Goal: Task Accomplishment & Management: Use online tool/utility

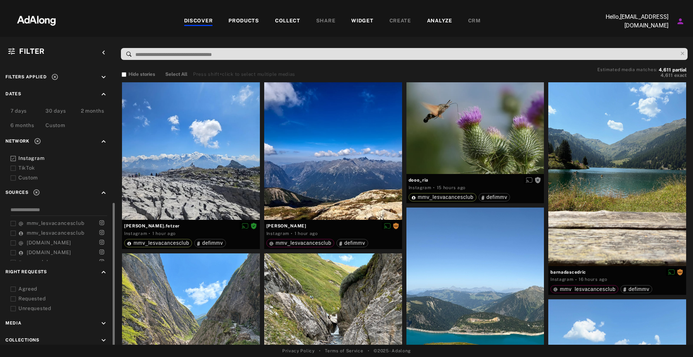
scroll to position [202, 0]
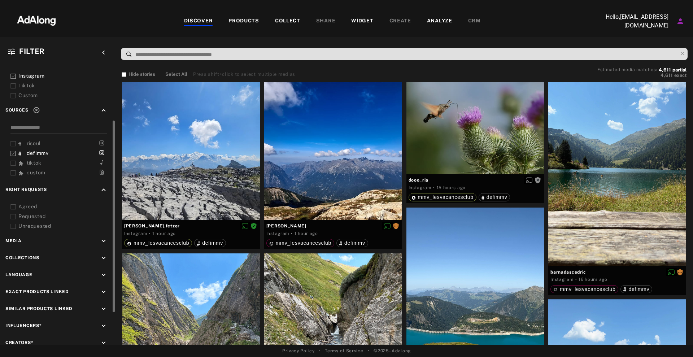
click at [30, 203] on div "Agreed" at bounding box center [64, 207] width 92 height 8
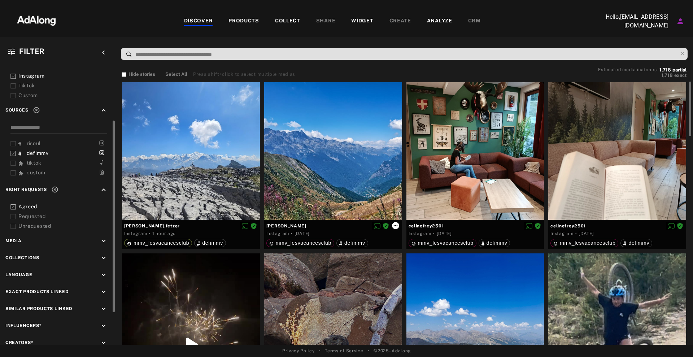
click at [397, 225] on icon at bounding box center [395, 226] width 6 height 6
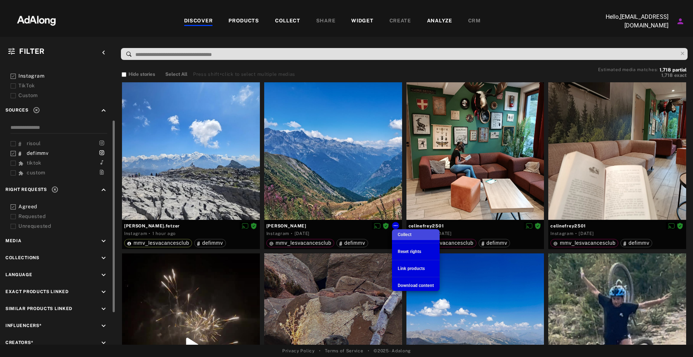
click at [413, 235] on li "Collect" at bounding box center [416, 234] width 48 height 11
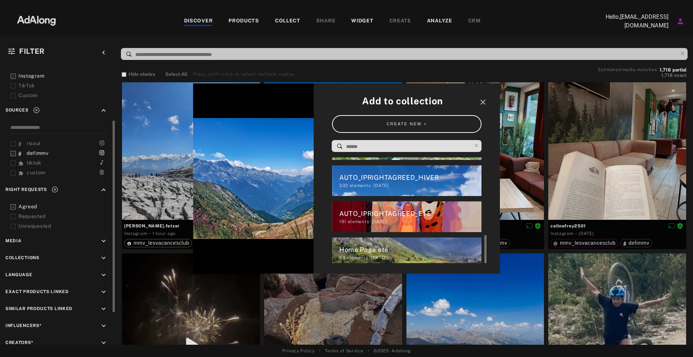
scroll to position [183, 0]
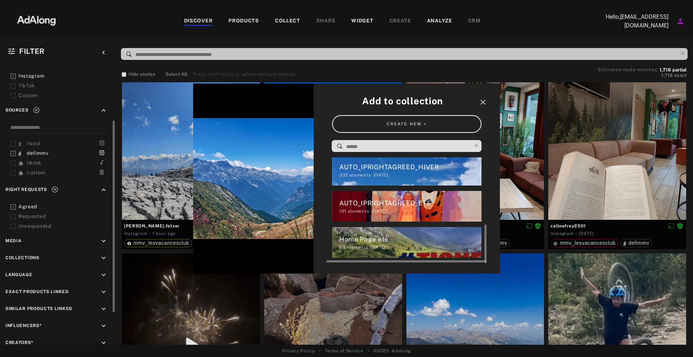
click at [365, 249] on div "53 elements · [DATE]" at bounding box center [410, 247] width 142 height 6
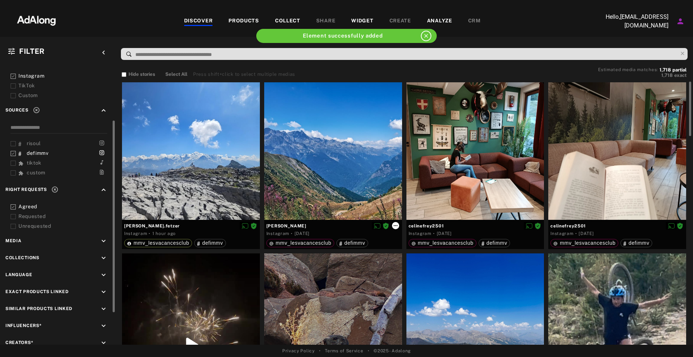
click at [395, 224] on icon at bounding box center [395, 226] width 6 height 6
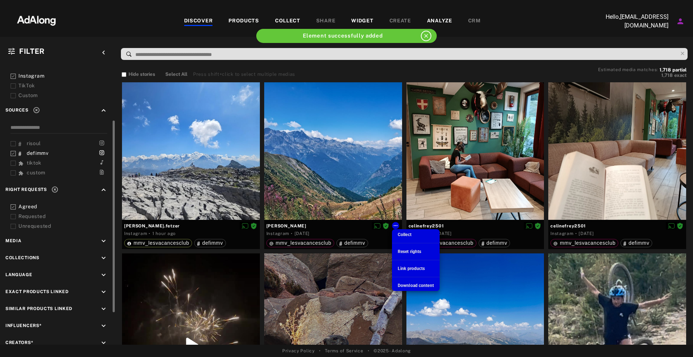
click at [425, 267] on li "Link products" at bounding box center [416, 268] width 48 height 11
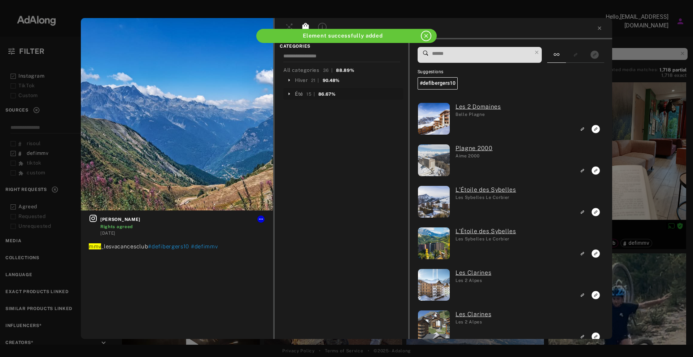
click at [299, 94] on div "Été" at bounding box center [299, 94] width 8 height 8
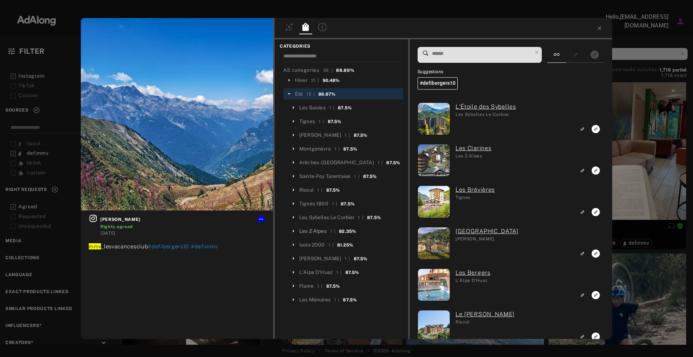
click at [322, 228] on div "Les 2 Alpes" at bounding box center [312, 231] width 27 height 8
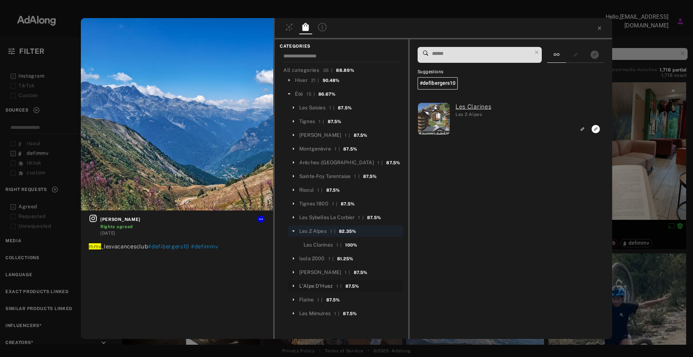
click at [317, 284] on div "L'Alpe D'Huez" at bounding box center [316, 286] width 34 height 8
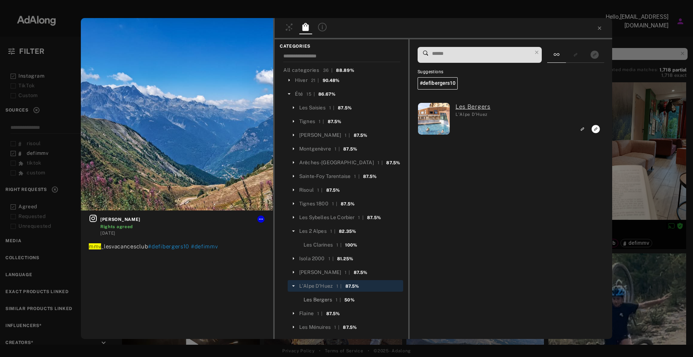
click at [322, 300] on div "Les Bergers" at bounding box center [317, 300] width 28 height 8
click at [596, 129] on rect "Link to exact product" at bounding box center [595, 128] width 9 height 9
click at [648, 135] on div "1 nicolas_trochon Rights agreed [DATE] mmv _lesvacancesclub #defibergers10 #def…" at bounding box center [346, 178] width 693 height 357
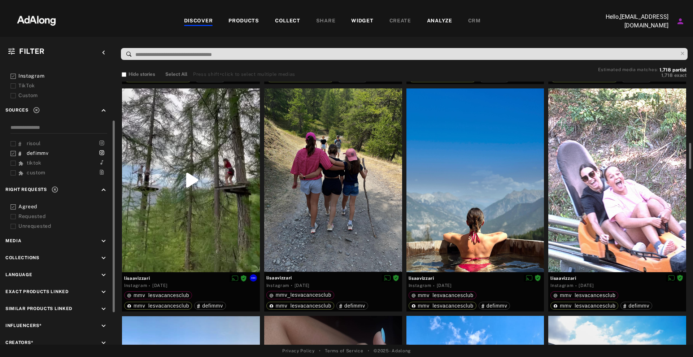
scroll to position [620, 0]
click at [536, 277] on icon at bounding box center [537, 277] width 4 height 1
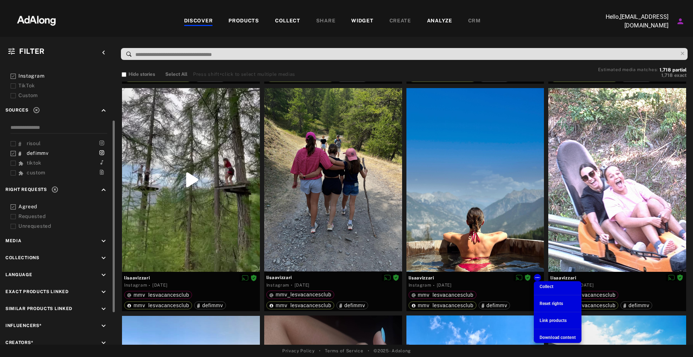
drag, startPoint x: 555, startPoint y: 332, endPoint x: 555, endPoint y: 313, distance: 19.1
click at [555, 313] on ul "Collect Reset rights Link products Download content" at bounding box center [557, 312] width 48 height 62
click at [557, 318] on span "Link products" at bounding box center [552, 320] width 27 height 5
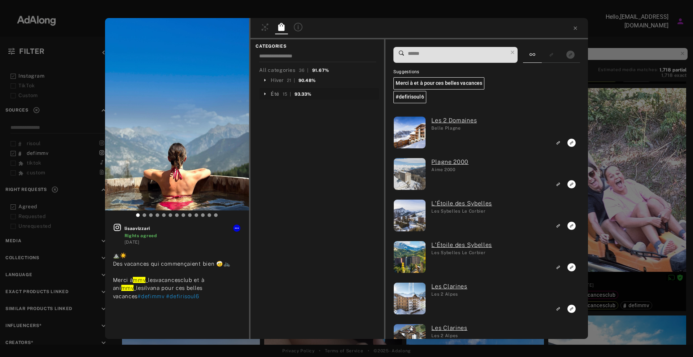
click at [274, 94] on div "Été" at bounding box center [275, 94] width 8 height 8
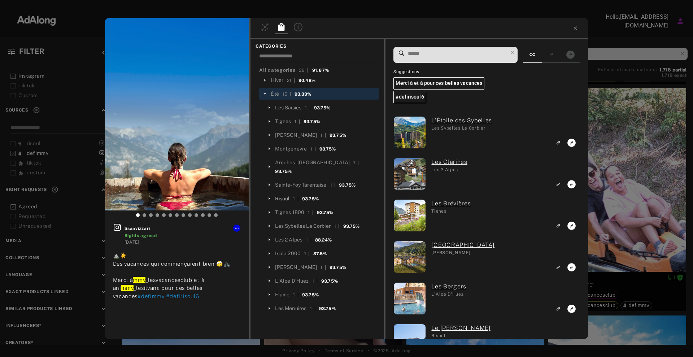
click at [285, 195] on div "Risoul" at bounding box center [282, 199] width 14 height 8
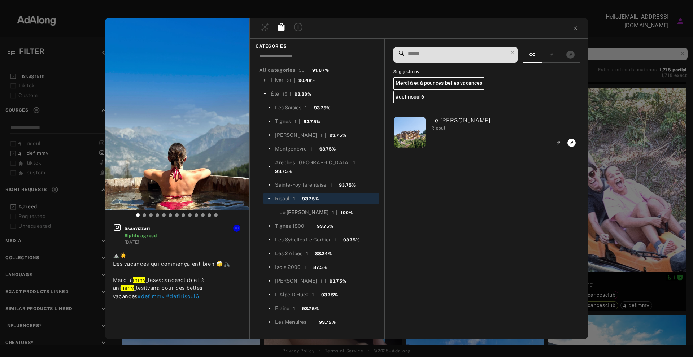
click at [296, 208] on div "Le [PERSON_NAME]" at bounding box center [303, 212] width 49 height 8
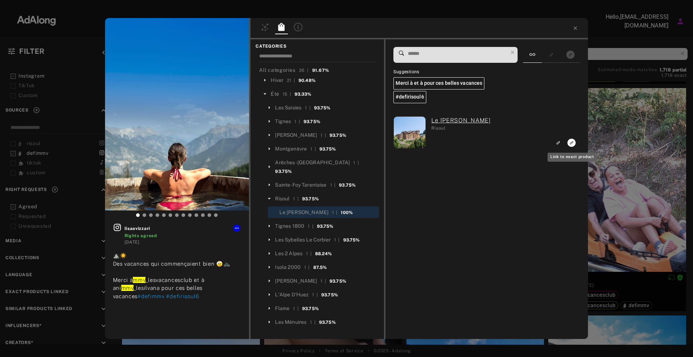
click at [573, 144] on icon "Link to exact product" at bounding box center [571, 143] width 8 height 8
click at [577, 26] on icon at bounding box center [575, 28] width 6 height 6
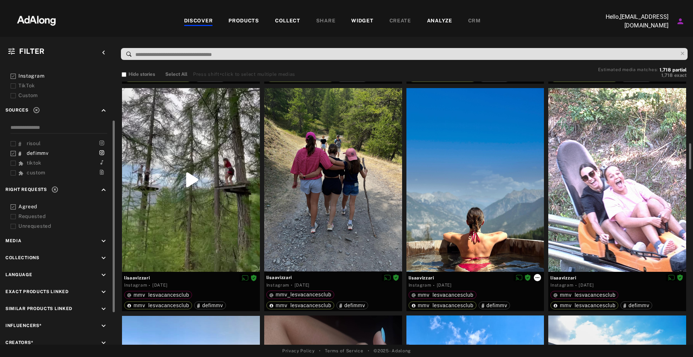
click at [538, 274] on icon at bounding box center [537, 277] width 6 height 6
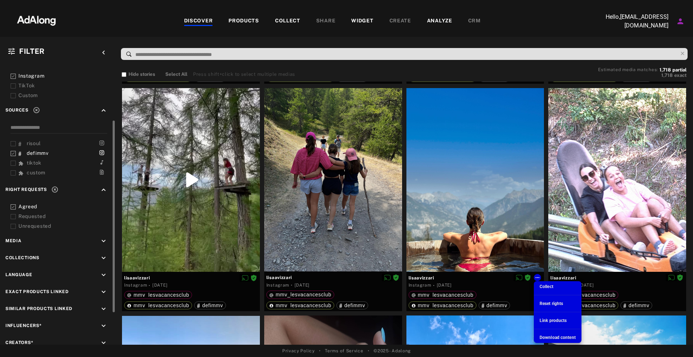
click at [549, 286] on span "Collect" at bounding box center [546, 286] width 14 height 5
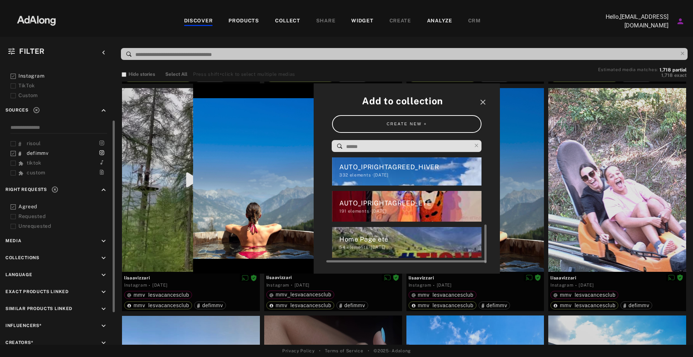
click at [413, 235] on div "Home Page ete" at bounding box center [410, 239] width 142 height 10
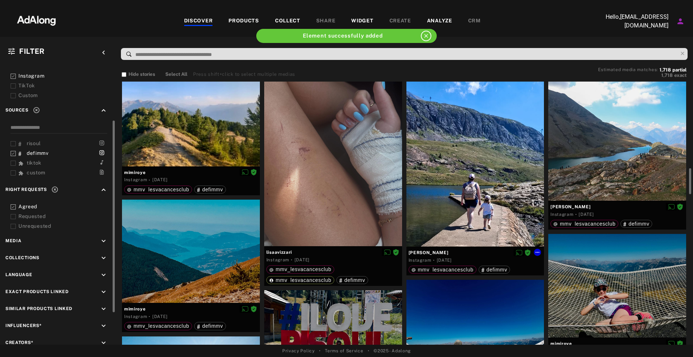
scroll to position [872, 0]
click at [538, 254] on icon at bounding box center [537, 253] width 6 height 6
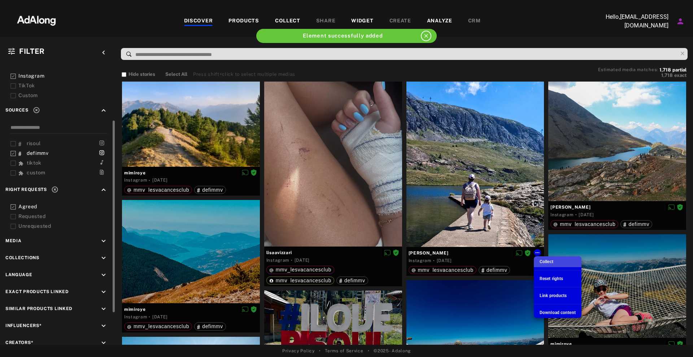
click at [548, 260] on span "Collect" at bounding box center [546, 261] width 14 height 5
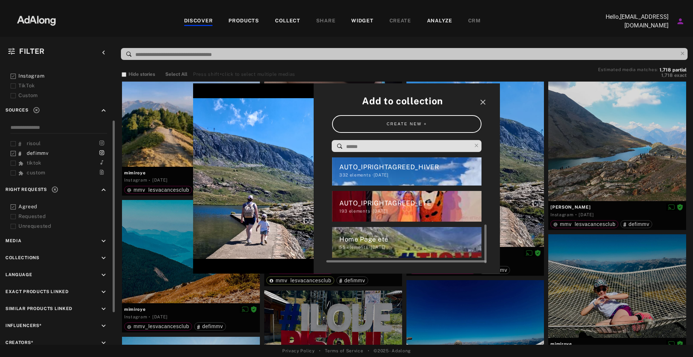
click at [382, 250] on div "55 elements · [DATE]" at bounding box center [410, 247] width 142 height 6
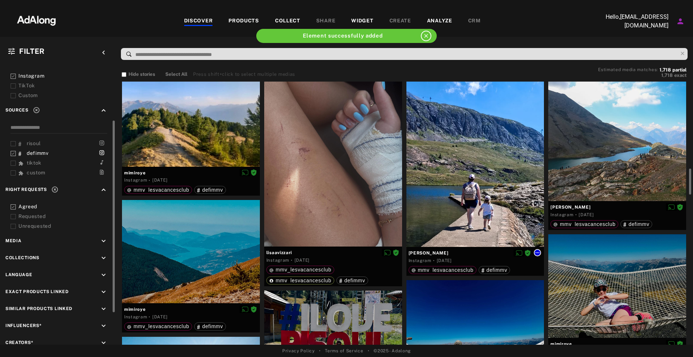
click at [538, 250] on icon at bounding box center [537, 253] width 6 height 6
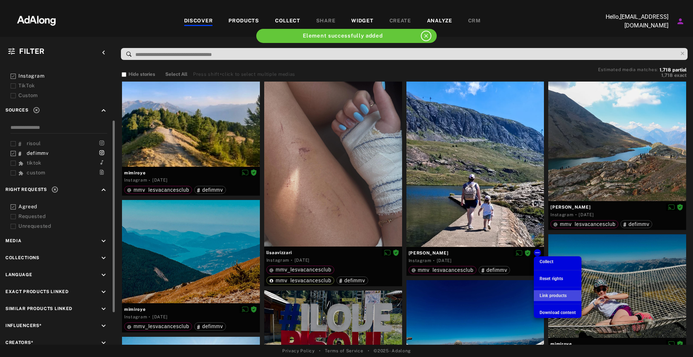
click at [570, 295] on li "Link products" at bounding box center [557, 295] width 48 height 11
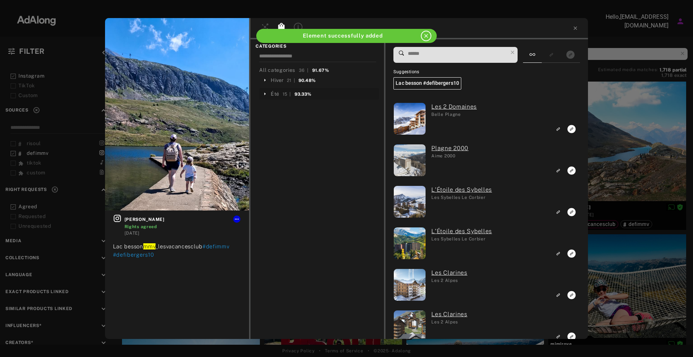
click at [278, 97] on div "Été 15 | 93.33%" at bounding box center [323, 93] width 105 height 9
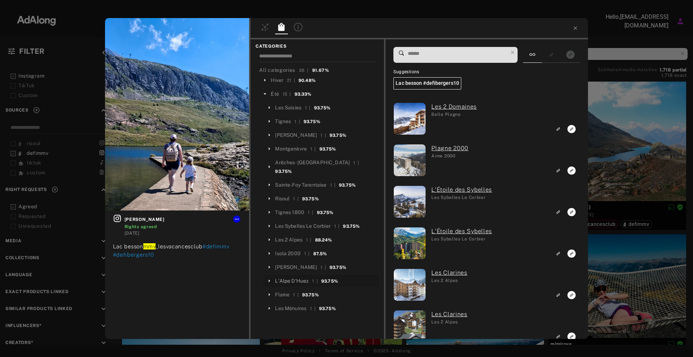
click at [294, 277] on div "L'Alpe D'Huez" at bounding box center [292, 281] width 34 height 8
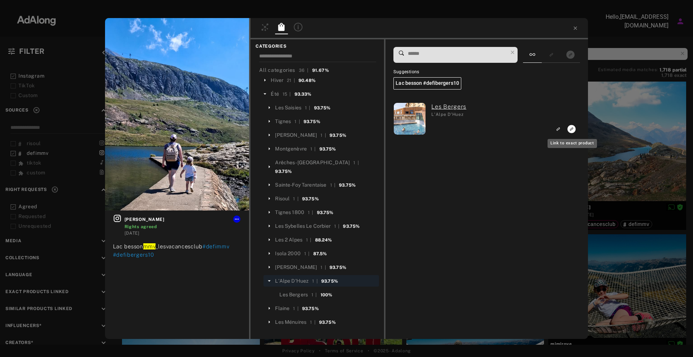
click at [570, 129] on rect "Link to exact product" at bounding box center [571, 128] width 9 height 9
click at [627, 144] on div "1 nicolas_trochon Rights agreed [DATE] Lac besson mmv _lesvacancesclub #defimmv…" at bounding box center [346, 178] width 693 height 357
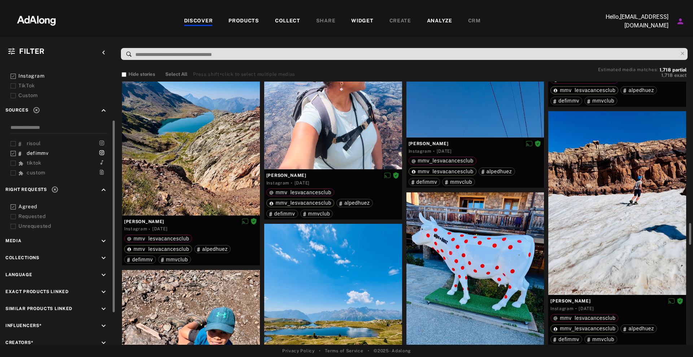
scroll to position [1783, 0]
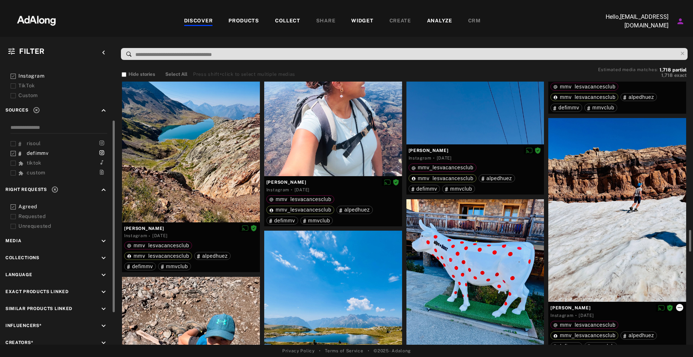
click at [681, 307] on icon at bounding box center [679, 307] width 4 height 1
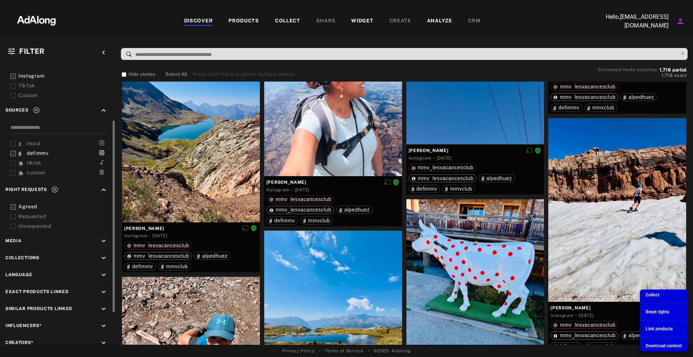
click at [620, 317] on div at bounding box center [346, 178] width 693 height 357
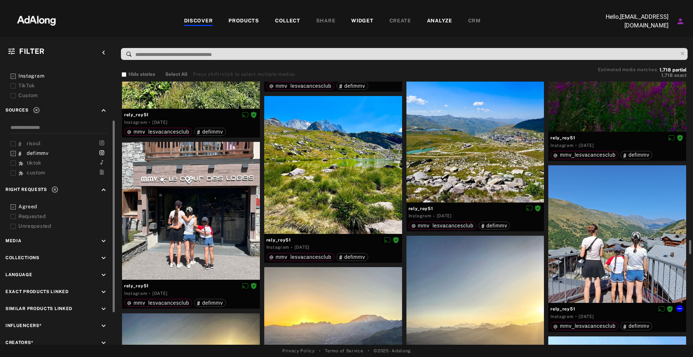
scroll to position [2923, 0]
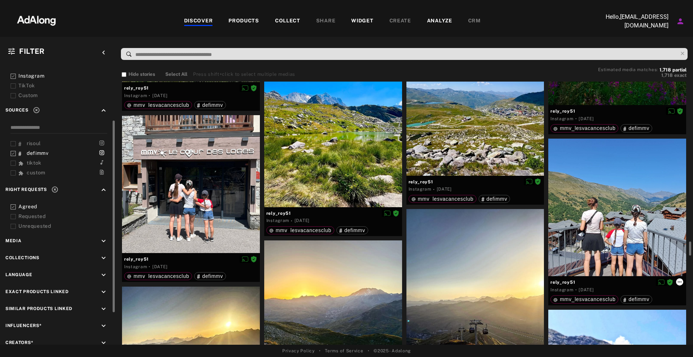
click at [678, 281] on icon at bounding box center [679, 282] width 6 height 6
click at [679, 284] on icon at bounding box center [679, 282] width 6 height 6
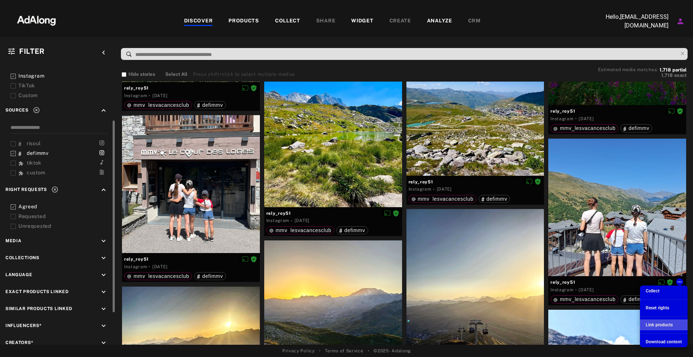
click at [658, 320] on li "Link products" at bounding box center [664, 324] width 48 height 11
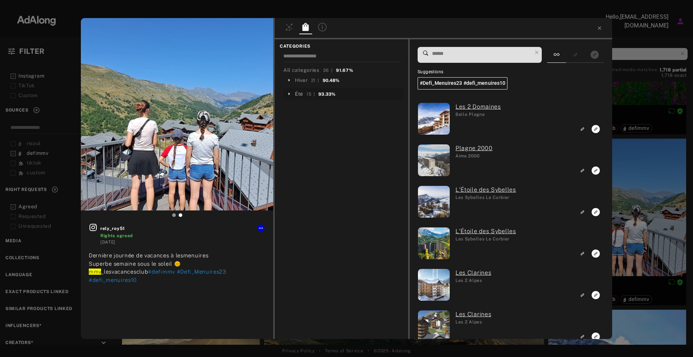
click at [300, 96] on div "Été" at bounding box center [299, 94] width 8 height 8
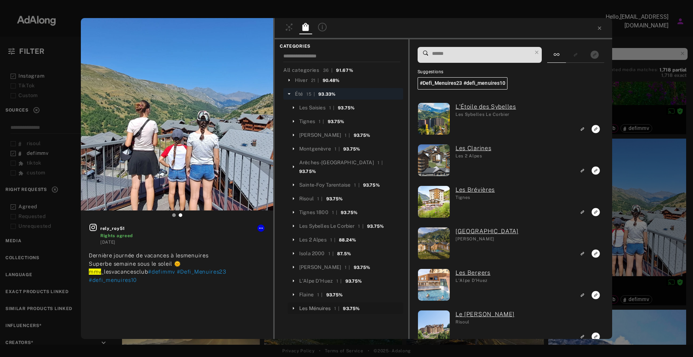
click at [316, 304] on div "Les Ménuires" at bounding box center [314, 308] width 31 height 8
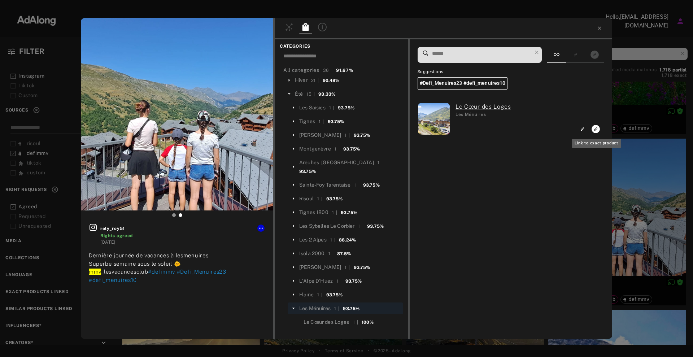
click at [594, 128] on icon "Link to exact product" at bounding box center [595, 129] width 8 height 8
click at [292, 32] on div at bounding box center [288, 28] width 13 height 10
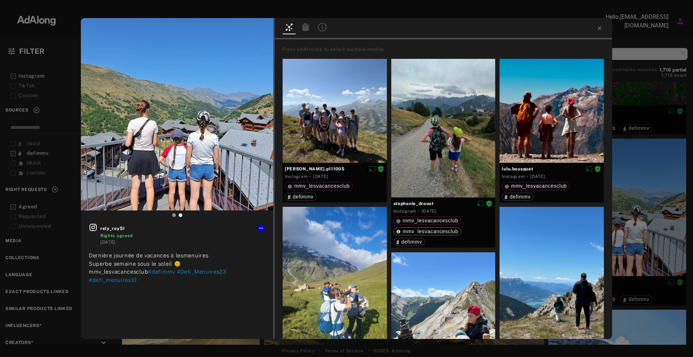
click at [319, 27] on icon at bounding box center [322, 27] width 9 height 9
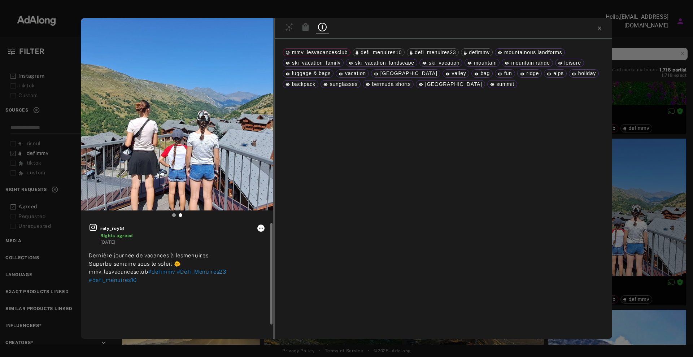
click at [262, 228] on icon at bounding box center [261, 228] width 4 height 1
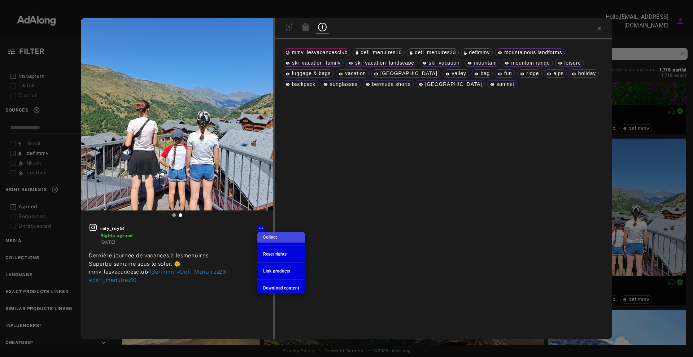
click at [287, 238] on li "Collect" at bounding box center [281, 237] width 48 height 11
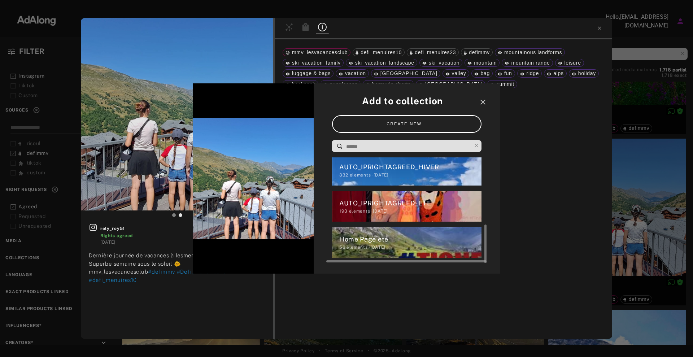
click at [377, 238] on div "Home Page ete" at bounding box center [410, 239] width 142 height 10
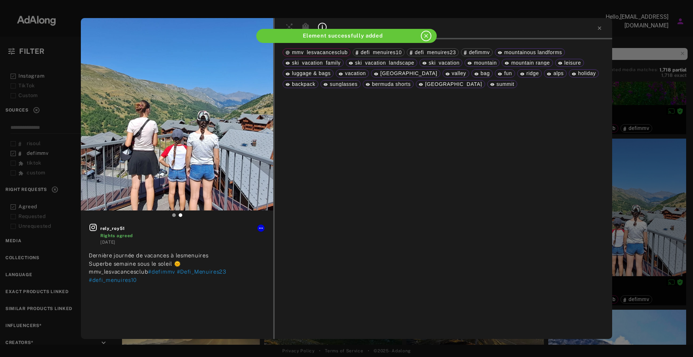
click at [634, 209] on div "rely_roy51 Rights agreed [DATE] Dernière journée de vacances à lesmenuires Supe…" at bounding box center [346, 178] width 693 height 357
